Goal: Find specific page/section: Locate a particular part of the current website

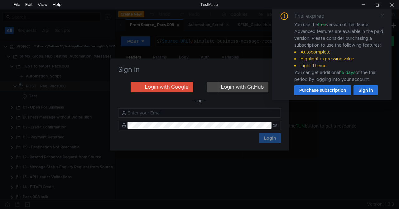
click at [383, 16] on icon at bounding box center [382, 15] width 3 height 3
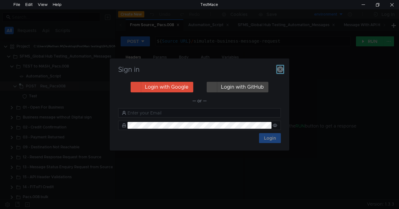
click at [280, 69] on icon "button" at bounding box center [280, 69] width 6 height 6
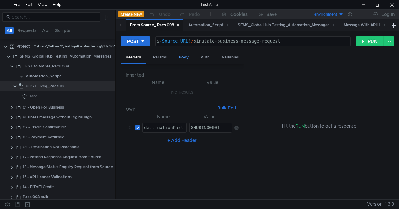
click at [185, 56] on div "Body" at bounding box center [184, 58] width 20 height 12
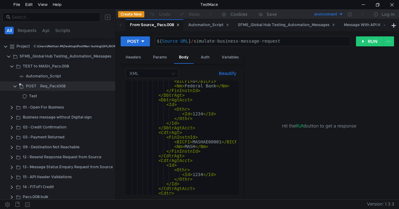
scroll to position [477, 0]
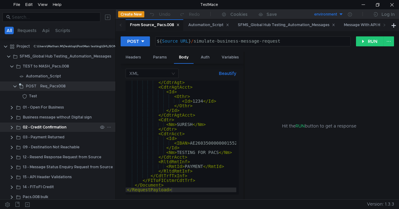
click at [12, 127] on clr-icon at bounding box center [11, 127] width 5 height 5
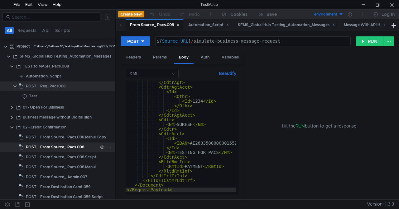
click at [64, 149] on div "From Source_ Pacs.008" at bounding box center [62, 147] width 44 height 9
click at [69, 148] on div "From Source_ Pacs.008" at bounding box center [62, 147] width 44 height 9
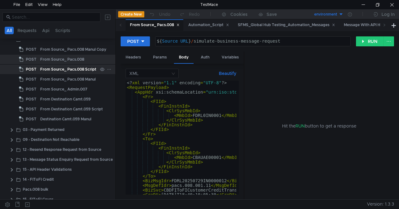
scroll to position [88, 0]
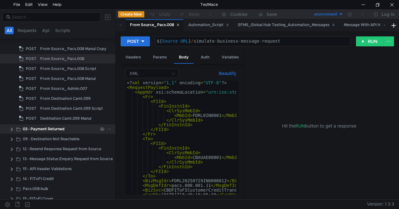
click at [13, 130] on clr-icon at bounding box center [11, 129] width 5 height 5
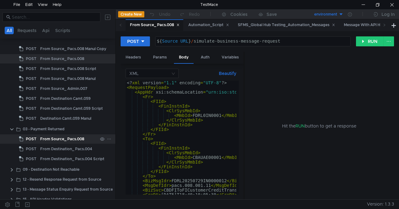
click at [47, 139] on div "From Source_ Pacs.008" at bounding box center [62, 139] width 44 height 9
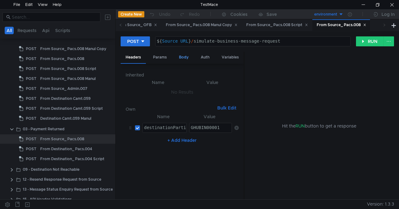
click at [185, 56] on div "Body" at bounding box center [184, 58] width 20 height 12
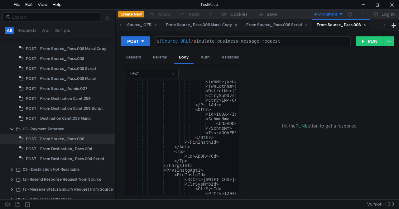
scroll to position [712, 0]
drag, startPoint x: 243, startPoint y: 71, endPoint x: 295, endPoint y: 70, distance: 51.7
click at [295, 70] on as-split "Headers Params Body Auth Variables Other Text <TwnNm>[GEOGRAPHIC_DATA]</TwnNm> …" at bounding box center [257, 126] width 273 height 149
drag, startPoint x: 244, startPoint y: 87, endPoint x: 295, endPoint y: 84, distance: 51.8
click at [295, 84] on as-split "Headers Params Body Auth Variables Other Text <TwnNm>[GEOGRAPHIC_DATA]</TwnNm> …" at bounding box center [257, 126] width 273 height 149
